Goal: Navigation & Orientation: Find specific page/section

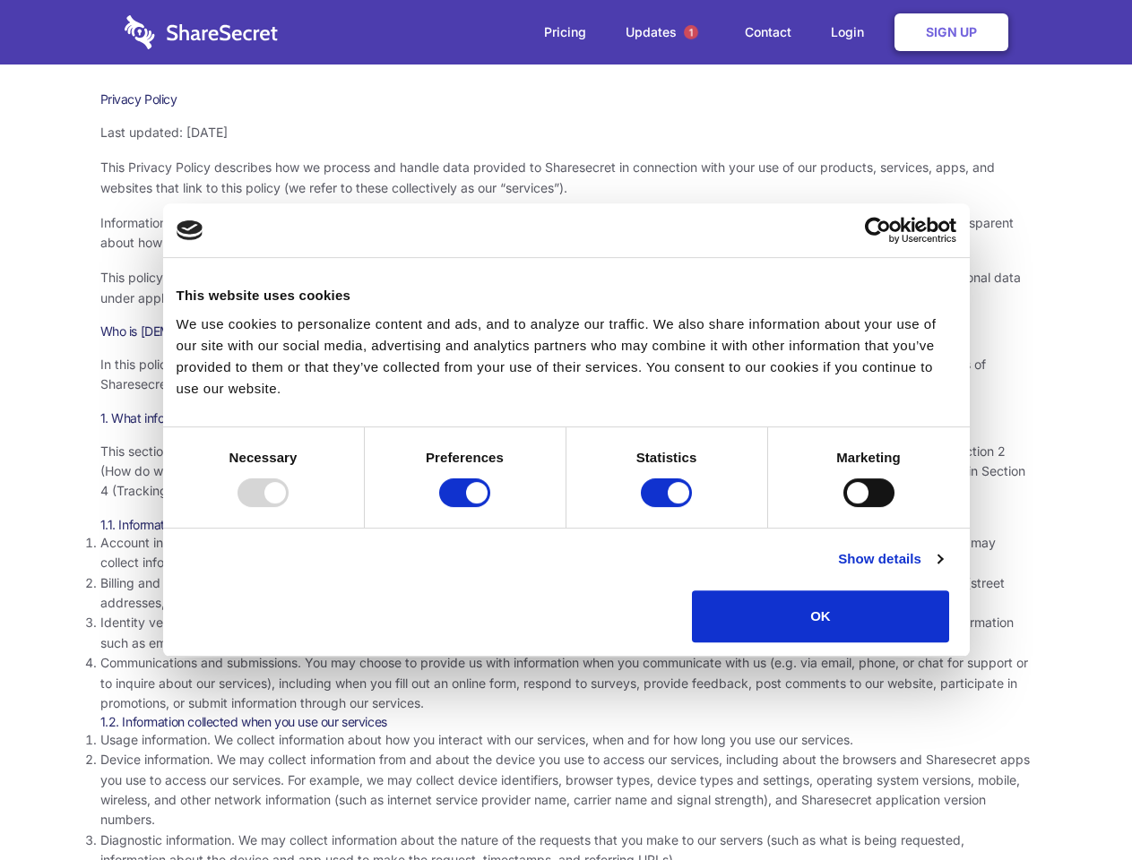
click at [289, 507] on div at bounding box center [263, 493] width 51 height 29
click at [490, 507] on input "Preferences" at bounding box center [464, 493] width 51 height 29
checkbox input "false"
click at [669, 507] on input "Statistics" at bounding box center [666, 493] width 51 height 29
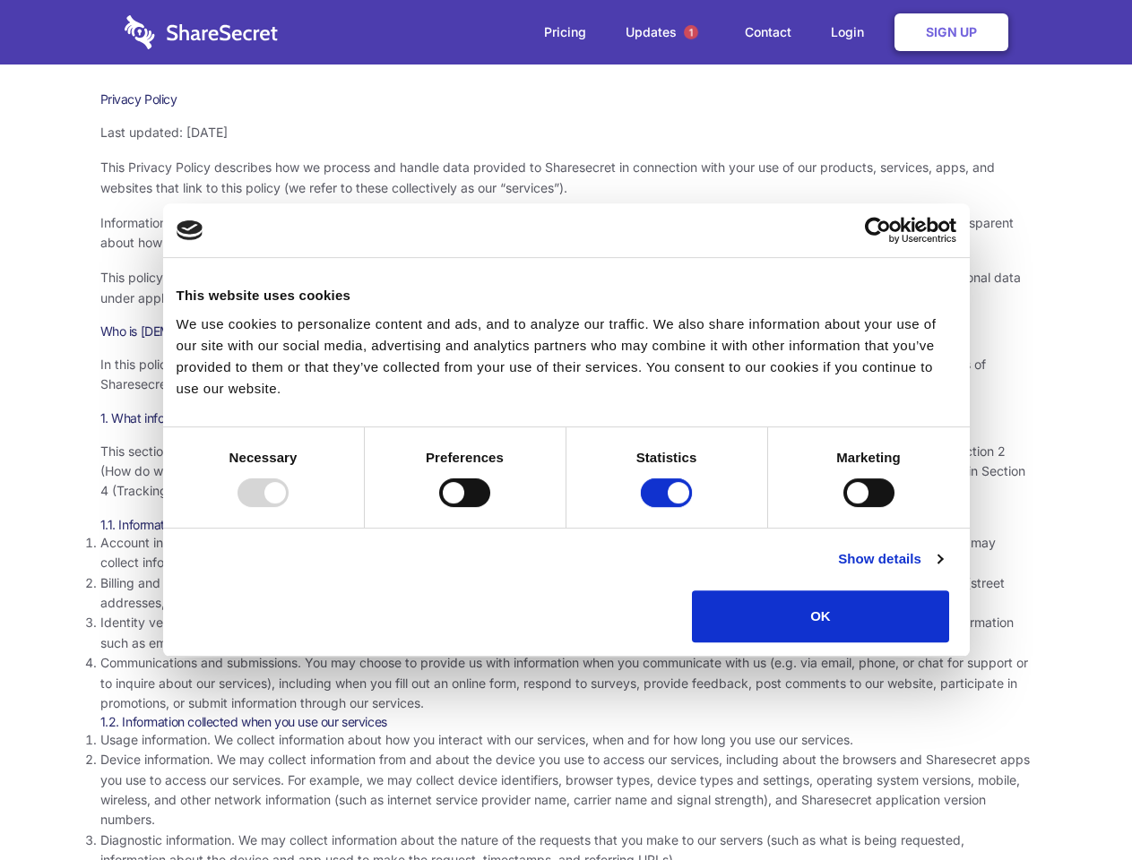
checkbox input "false"
click at [843, 507] on input "Marketing" at bounding box center [868, 493] width 51 height 29
checkbox input "true"
click at [942, 570] on link "Show details" at bounding box center [890, 560] width 104 height 22
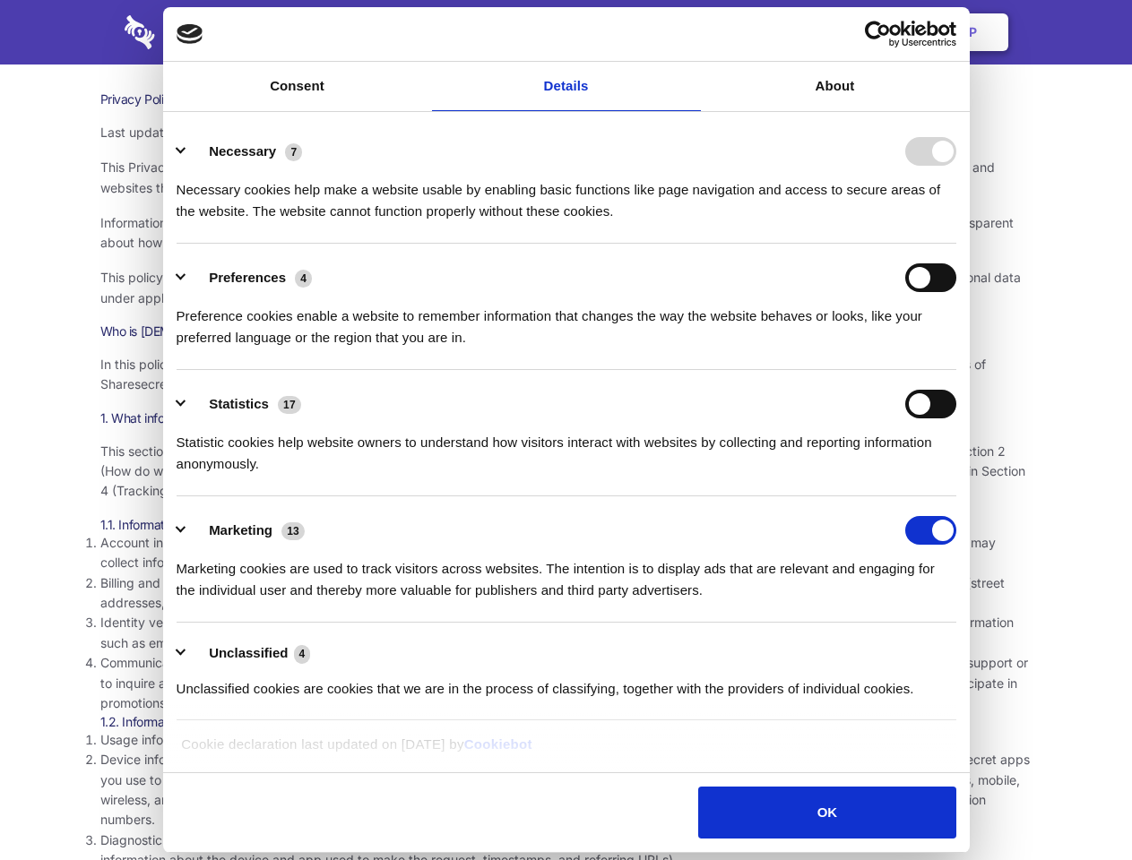
click at [990, 649] on li "Identity verification information. Some services require you to verify your ide…" at bounding box center [566, 633] width 932 height 40
click at [690, 32] on span "1" at bounding box center [691, 32] width 14 height 14
